Goal: Information Seeking & Learning: Find specific fact

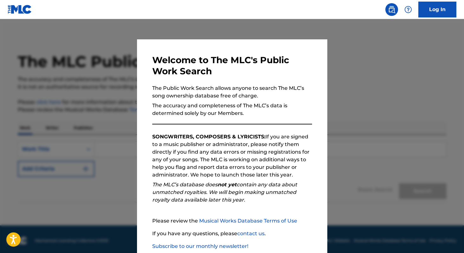
scroll to position [37, 0]
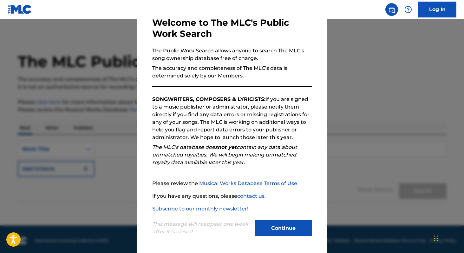
click at [276, 231] on button "Continue" at bounding box center [283, 228] width 57 height 16
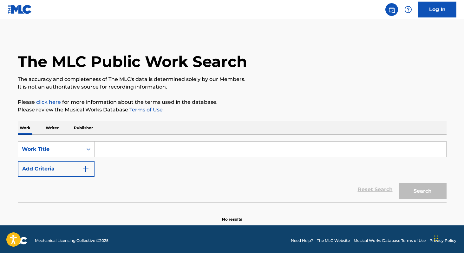
click at [75, 132] on p "Publisher" at bounding box center [83, 127] width 23 height 13
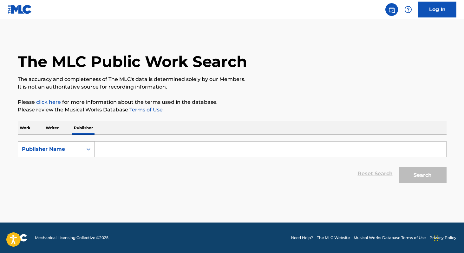
click at [81, 149] on div "Publisher Name" at bounding box center [50, 149] width 65 height 12
click at [76, 164] on div "Publisher IPI" at bounding box center [56, 165] width 76 height 16
click at [114, 150] on input "Search Form" at bounding box center [271, 148] width 352 height 15
paste input "[PERSON_NAME]"
type input "[PERSON_NAME]"
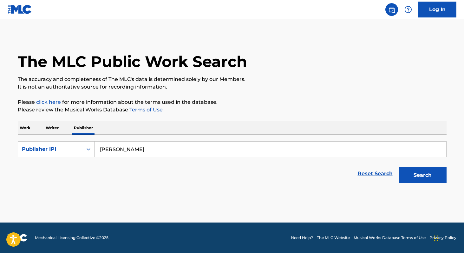
click at [114, 150] on input "[PERSON_NAME]" at bounding box center [271, 148] width 352 height 15
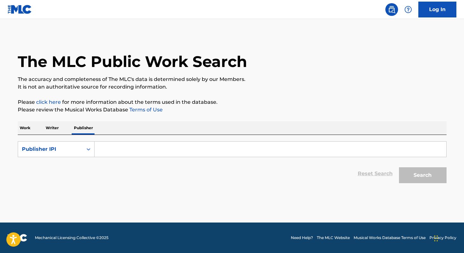
click at [176, 151] on input "Search Form" at bounding box center [271, 148] width 352 height 15
paste input "00686021835"
type input "00686021835"
click at [399, 167] on button "Search" at bounding box center [423, 175] width 48 height 16
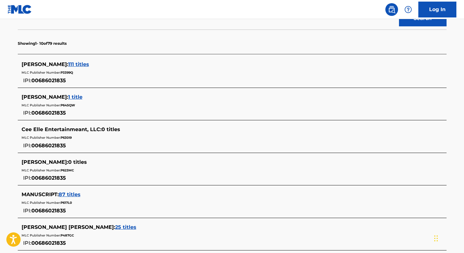
scroll to position [156, 0]
click at [10, 142] on div "The MLC Public Work Search The accuracy and completeness of The MLC's data is d…" at bounding box center [232, 151] width 444 height 545
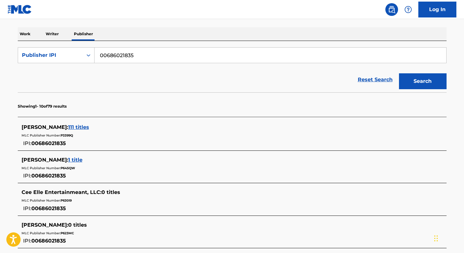
scroll to position [93, 0]
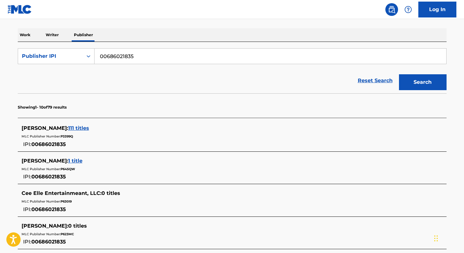
click at [77, 161] on span "1 title" at bounding box center [75, 161] width 14 height 6
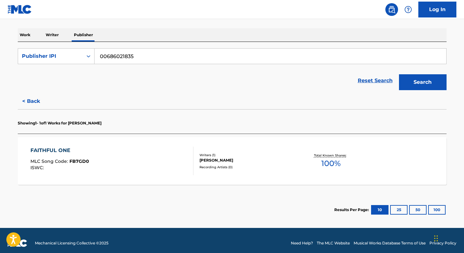
click at [127, 165] on div "FAITHFUL ONE MLC Song Code : FB7GD0 ISWC :" at bounding box center [111, 161] width 163 height 29
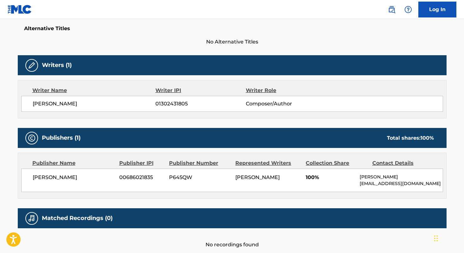
scroll to position [166, 0]
